Goal: Navigation & Orientation: Go to known website

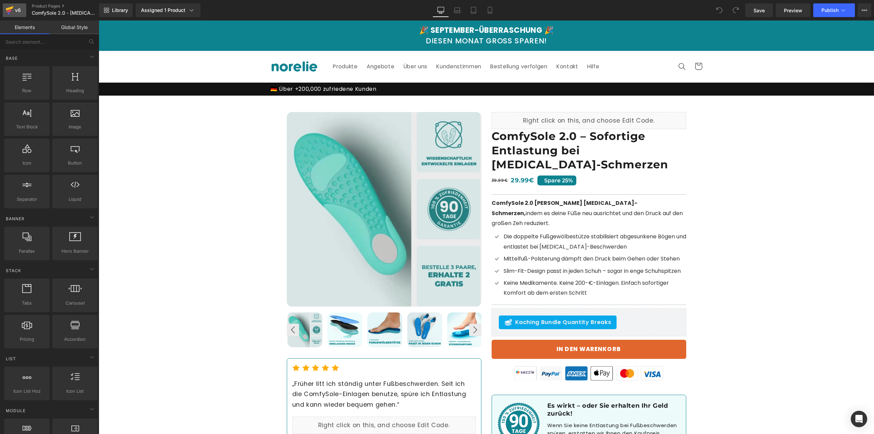
click at [11, 7] on icon at bounding box center [10, 8] width 8 height 4
